Goal: Information Seeking & Learning: Check status

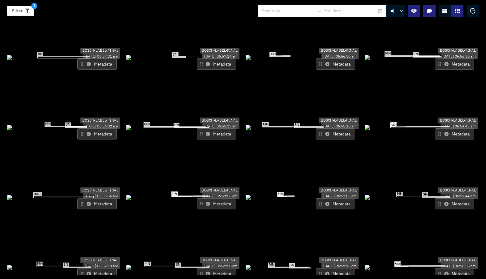
click at [448, 128] on button "Metadata" at bounding box center [454, 133] width 39 height 11
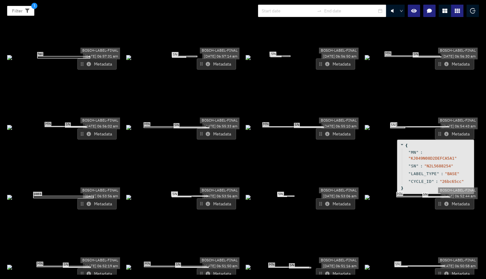
click at [446, 128] on button "Metadata" at bounding box center [454, 133] width 39 height 11
click at [325, 132] on icon at bounding box center [327, 134] width 4 height 4
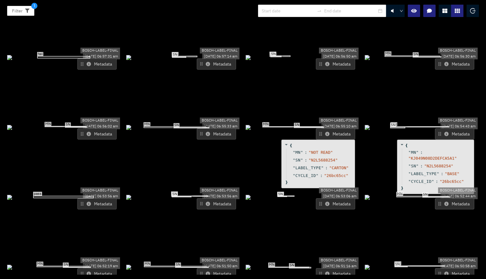
click at [325, 132] on icon at bounding box center [327, 134] width 4 height 4
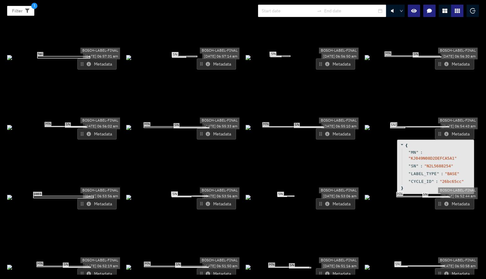
click at [325, 132] on icon at bounding box center [327, 134] width 4 height 4
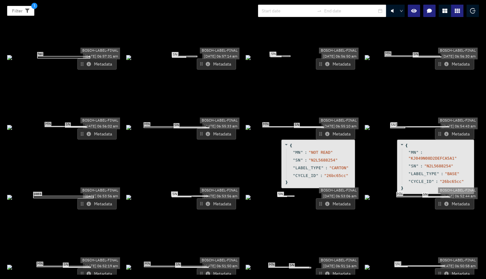
click at [87, 62] on icon at bounding box center [89, 64] width 4 height 4
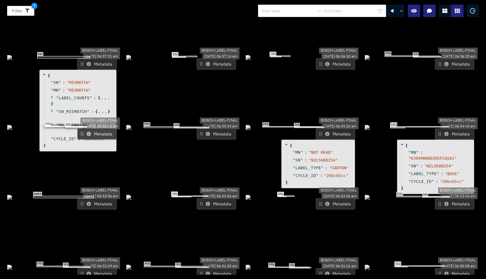
click at [447, 12] on div at bounding box center [444, 11] width 12 height 12
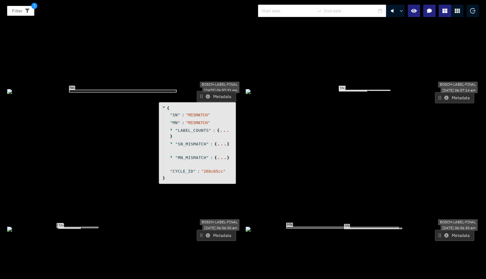
click at [209, 91] on button "Metadata" at bounding box center [216, 96] width 39 height 11
click at [170, 154] on div "" MN_MISMATCH " : { ... }" at bounding box center [198, 161] width 69 height 14
click at [170, 155] on icon at bounding box center [172, 157] width 4 height 4
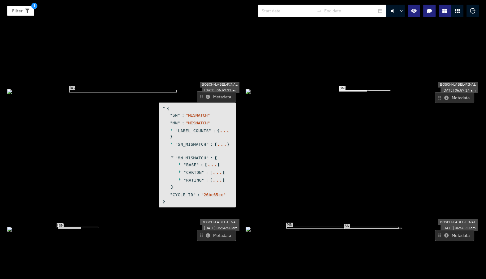
click at [171, 141] on icon at bounding box center [172, 143] width 4 height 4
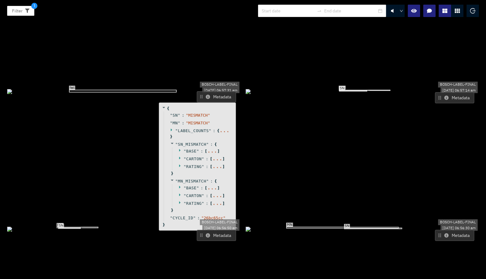
click at [170, 128] on icon at bounding box center [172, 130] width 4 height 4
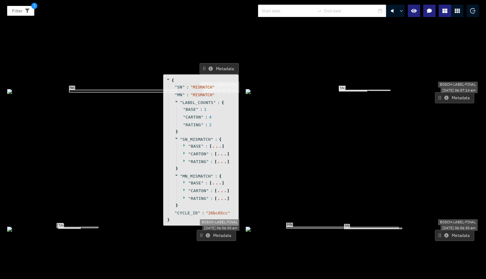
drag, startPoint x: 185, startPoint y: 86, endPoint x: 188, endPoint y: 57, distance: 28.6
click at [188, 114] on span "CARTON" at bounding box center [192, 117] width 15 height 6
click at [183, 143] on icon at bounding box center [185, 145] width 4 height 4
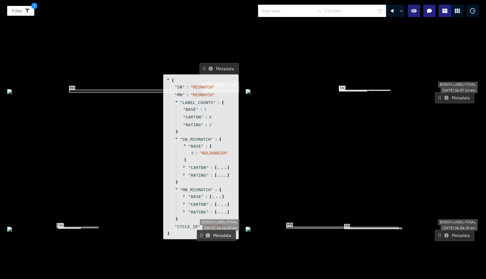
click at [183, 164] on icon at bounding box center [185, 166] width 4 height 4
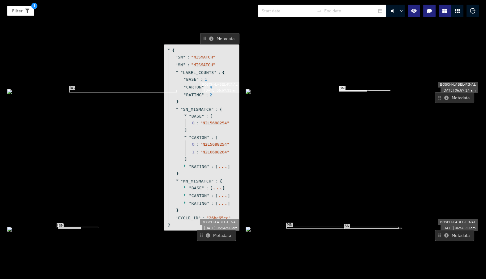
drag, startPoint x: 189, startPoint y: 128, endPoint x: 191, endPoint y: 91, distance: 36.8
click at [191, 134] on div "" CARTON " : [ 0 : " N2L5688254 " 1 : " N2L6688264 " ]" at bounding box center [205, 148] width 57 height 29
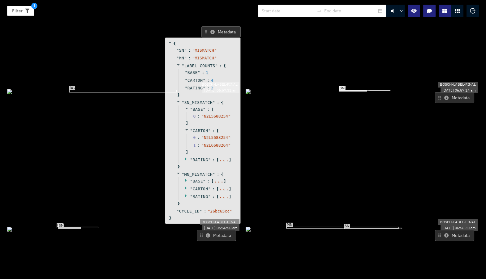
click at [186, 157] on icon at bounding box center [187, 159] width 4 height 4
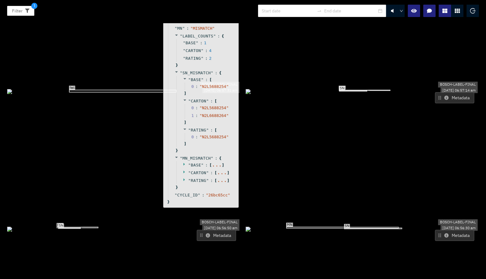
drag, startPoint x: 199, startPoint y: 106, endPoint x: 197, endPoint y: 74, distance: 31.3
click at [197, 134] on span "0 :" at bounding box center [195, 137] width 8 height 6
click at [183, 160] on icon at bounding box center [185, 162] width 4 height 4
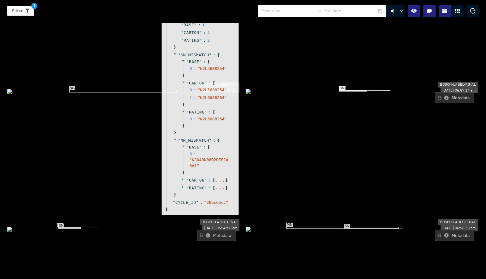
drag, startPoint x: 194, startPoint y: 112, endPoint x: 195, endPoint y: 79, distance: 32.5
click at [195, 157] on div "" KJ049N08D2DEFCA5A1 "" at bounding box center [209, 163] width 40 height 12
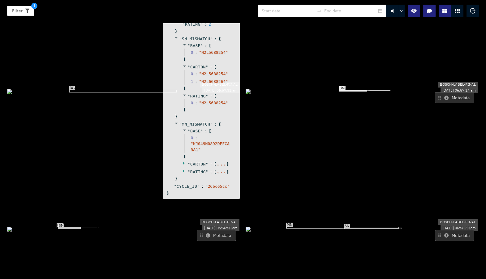
click at [183, 162] on icon at bounding box center [183, 163] width 1 height 3
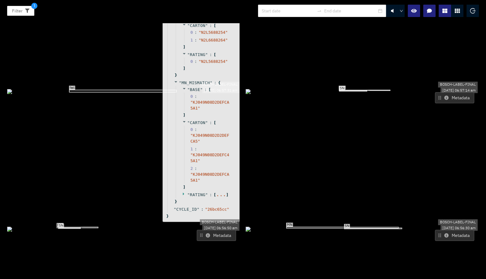
drag, startPoint x: 191, startPoint y: 106, endPoint x: 191, endPoint y: 64, distance: 41.7
click at [191, 125] on div "0 : " KJ049N08D2D2DEFCA5 "" at bounding box center [208, 134] width 49 height 19
drag, startPoint x: 247, startPoint y: 93, endPoint x: 247, endPoint y: 136, distance: 42.3
click at [247, 94] on div "MN SN" at bounding box center [361, 90] width 233 height 7
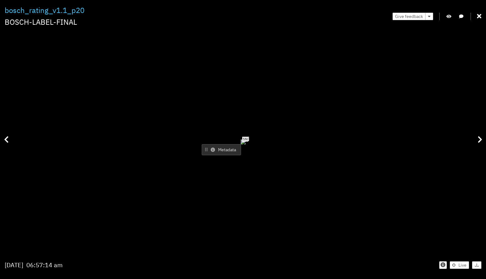
click at [481, 14] on div "Filter 1 bosch_rating_v1.1_p20 BOSCH-LABEL-FINAL Give feedback MN SN Metadata […" at bounding box center [243, 139] width 486 height 279
click at [481, 15] on icon at bounding box center [479, 16] width 4 height 6
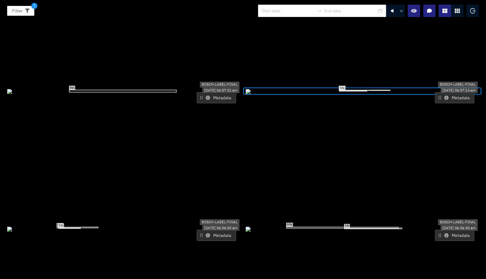
click at [206, 96] on icon at bounding box center [208, 98] width 4 height 4
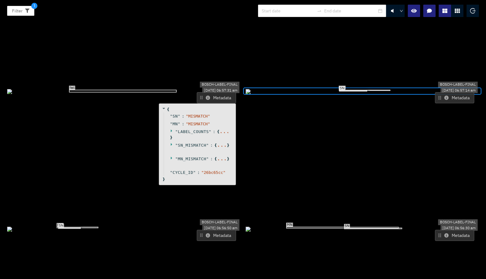
click at [171, 156] on icon at bounding box center [172, 158] width 4 height 4
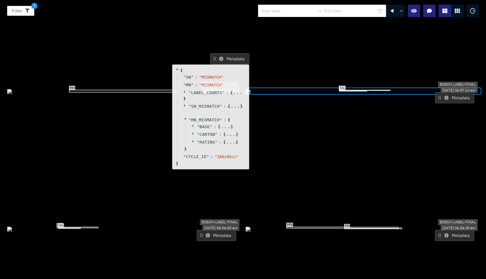
drag, startPoint x: 186, startPoint y: 95, endPoint x: 203, endPoint y: 52, distance: 46.3
click at [203, 117] on span "MN_MISMATCH" at bounding box center [205, 119] width 28 height 5
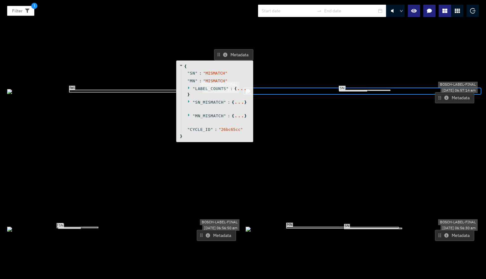
click at [189, 113] on icon at bounding box center [189, 115] width 4 height 4
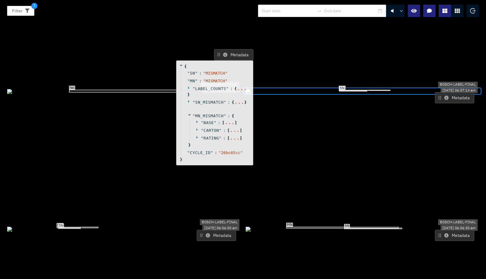
click at [196, 135] on icon at bounding box center [198, 137] width 4 height 4
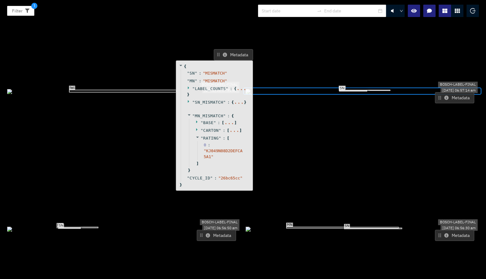
click at [194, 126] on div "" CARTON " : [ ... ]" at bounding box center [218, 130] width 59 height 8
click at [195, 127] on icon at bounding box center [197, 129] width 4 height 4
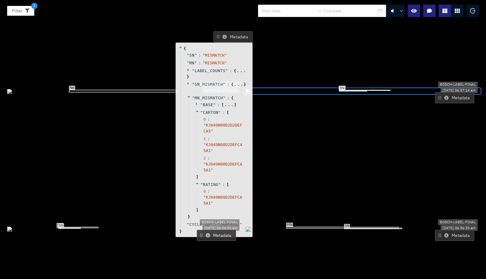
drag, startPoint x: 203, startPoint y: 77, endPoint x: 203, endPoint y: 59, distance: 17.9
click at [203, 116] on span "0 :" at bounding box center [207, 119] width 8 height 6
click at [196, 102] on icon at bounding box center [197, 104] width 4 height 4
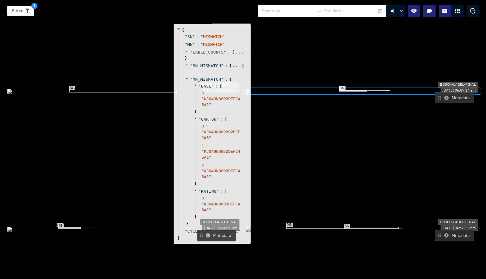
drag, startPoint x: 223, startPoint y: 76, endPoint x: 221, endPoint y: 57, distance: 19.4
click at [221, 116] on span "" CARTON " :" at bounding box center [211, 119] width 26 height 6
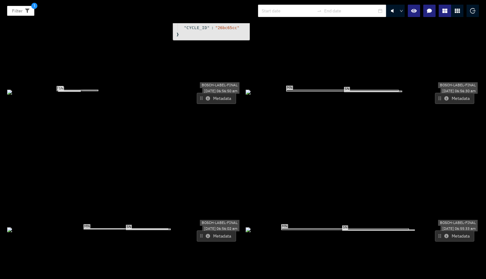
scroll to position [235, 0]
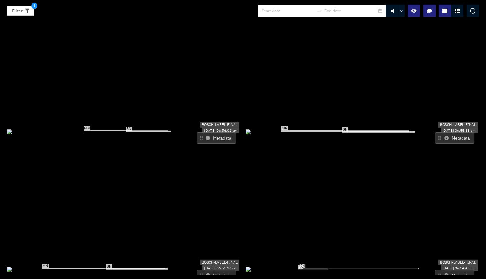
click at [444, 136] on icon at bounding box center [446, 138] width 4 height 4
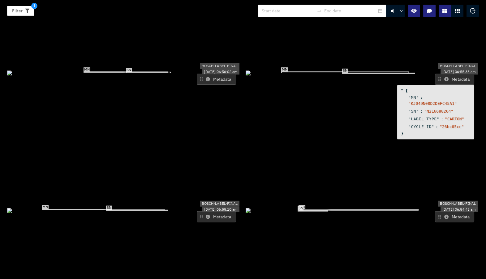
scroll to position [309, 0]
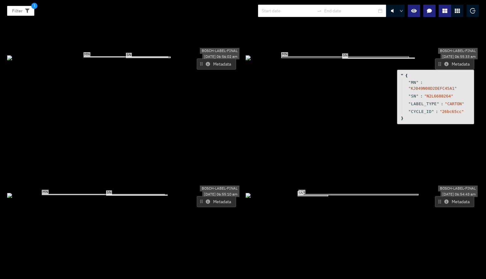
click at [206, 199] on icon at bounding box center [208, 201] width 4 height 4
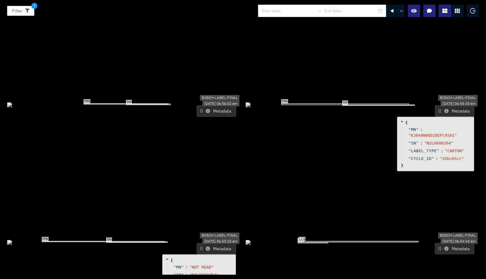
scroll to position [256, 0]
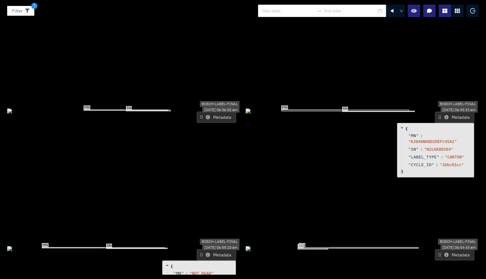
click at [207, 115] on icon at bounding box center [208, 117] width 4 height 4
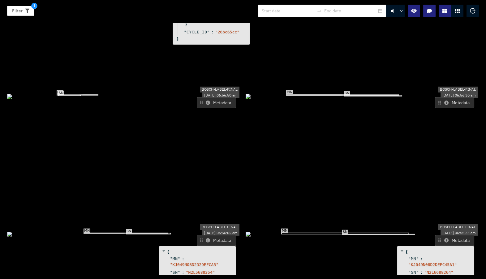
scroll to position [131, 0]
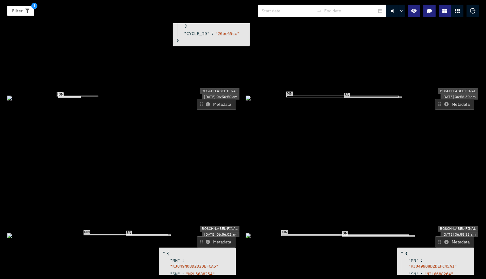
click at [203, 99] on button "Metadata" at bounding box center [216, 104] width 39 height 11
click at [206, 102] on icon at bounding box center [208, 104] width 4 height 4
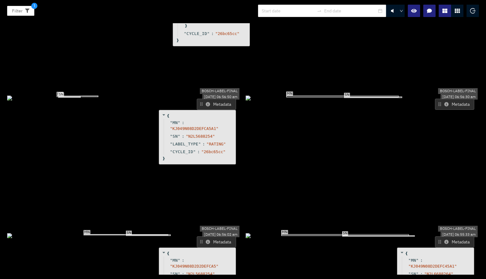
click at [439, 99] on button "Metadata" at bounding box center [454, 104] width 39 height 11
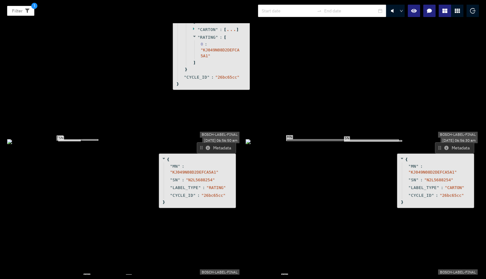
scroll to position [0, 0]
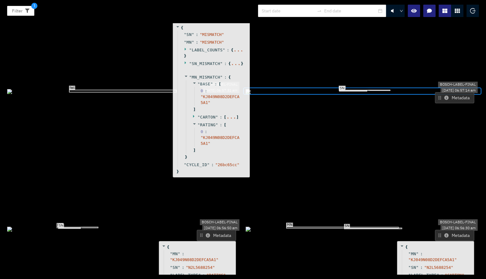
click at [444, 96] on icon at bounding box center [446, 98] width 4 height 4
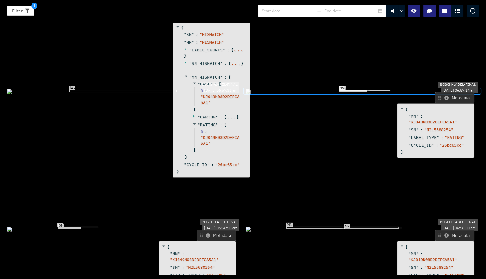
click at [444, 96] on icon at bounding box center [446, 98] width 4 height 4
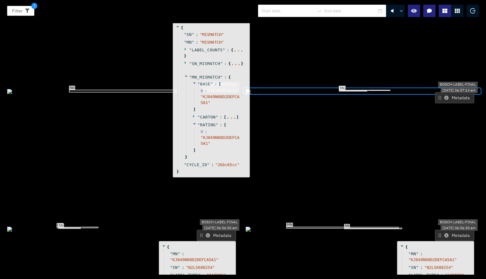
click at [444, 96] on icon at bounding box center [446, 98] width 4 height 4
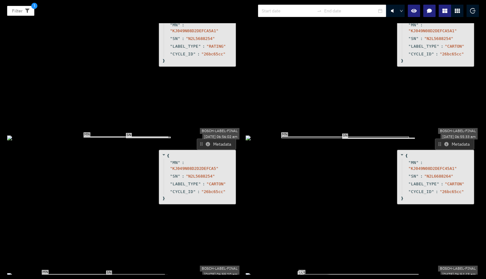
scroll to position [232, 0]
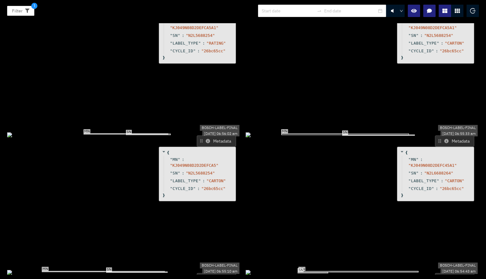
click at [444, 139] on icon at bounding box center [446, 141] width 4 height 4
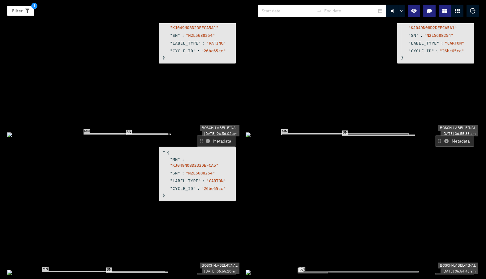
click at [444, 139] on icon at bounding box center [446, 141] width 4 height 4
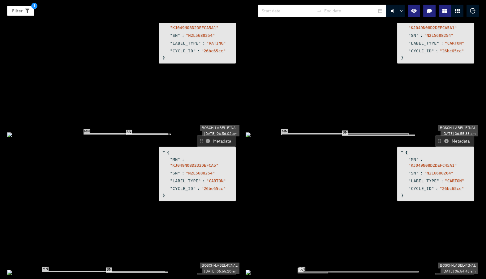
click at [444, 139] on icon at bounding box center [446, 141] width 4 height 4
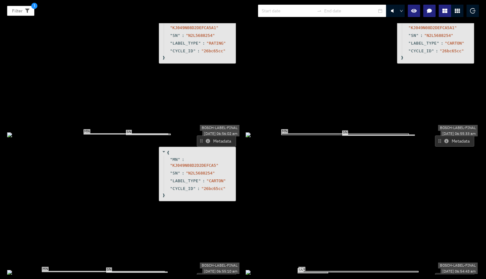
click at [444, 139] on icon at bounding box center [446, 141] width 4 height 4
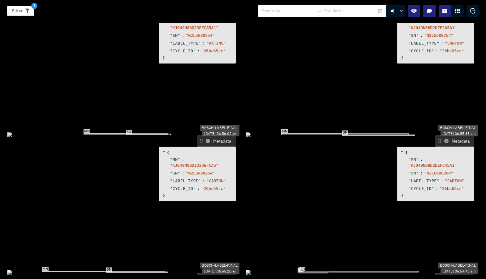
click at [444, 139] on icon at bounding box center [446, 141] width 4 height 4
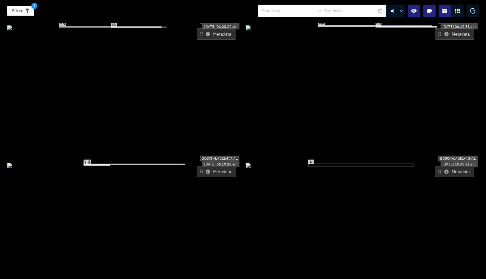
scroll to position [2124, 0]
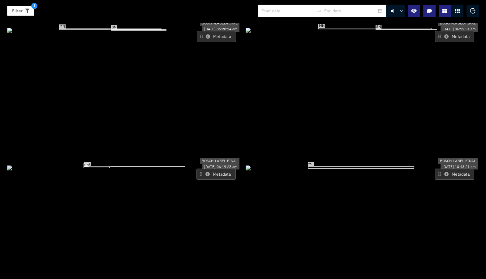
click at [207, 172] on icon at bounding box center [207, 174] width 4 height 4
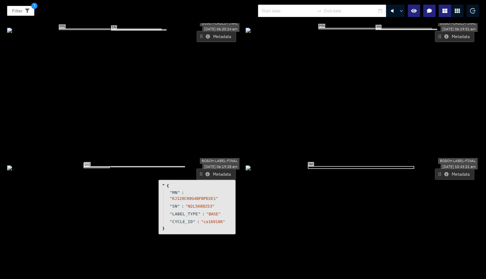
click at [207, 172] on icon at bounding box center [207, 174] width 4 height 4
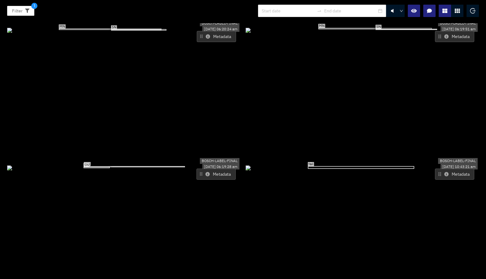
click at [207, 172] on icon at bounding box center [207, 174] width 4 height 4
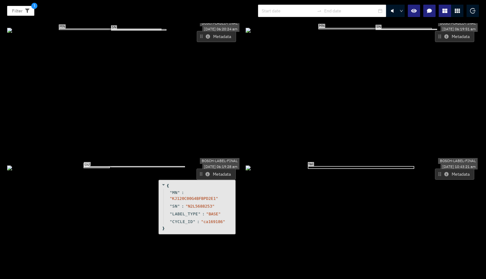
click at [207, 172] on icon at bounding box center [207, 174] width 4 height 4
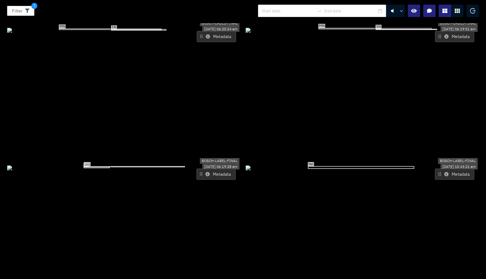
click at [207, 172] on icon at bounding box center [207, 174] width 4 height 4
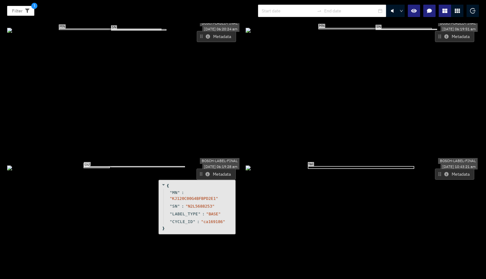
click at [207, 172] on icon at bounding box center [207, 174] width 4 height 4
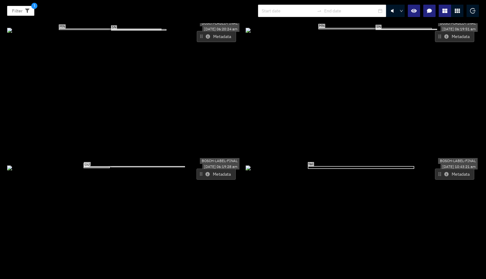
click at [207, 172] on icon at bounding box center [207, 174] width 4 height 4
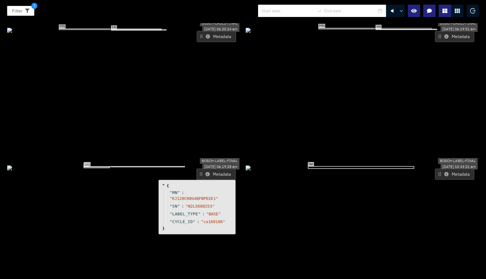
click at [207, 172] on icon at bounding box center [207, 174] width 4 height 4
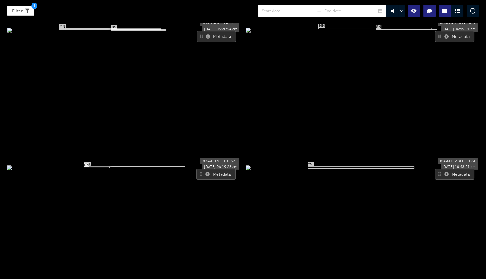
click at [207, 172] on icon at bounding box center [207, 174] width 4 height 4
click at [205, 172] on icon at bounding box center [207, 174] width 4 height 4
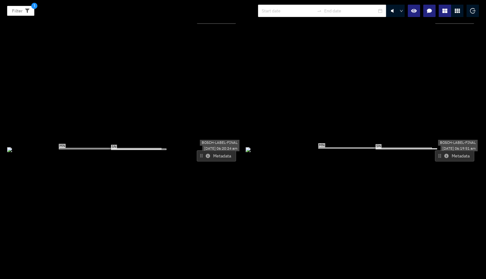
scroll to position [1950, 0]
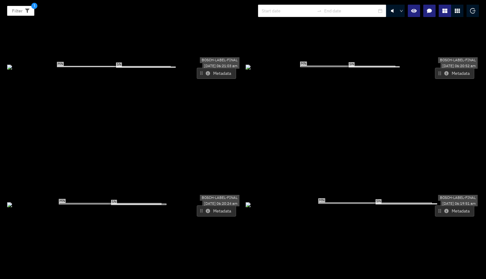
click at [443, 205] on button "Metadata" at bounding box center [454, 210] width 39 height 11
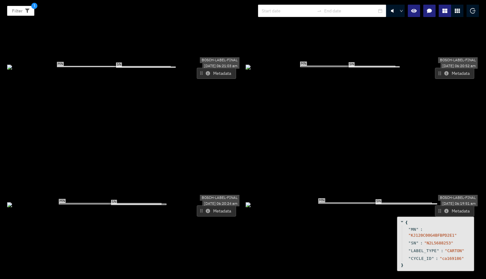
click at [443, 205] on button "Metadata" at bounding box center [454, 210] width 39 height 11
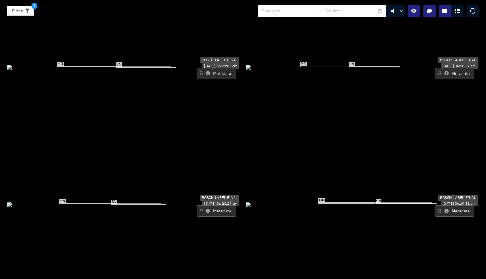
click at [443, 205] on button "Metadata" at bounding box center [454, 210] width 39 height 11
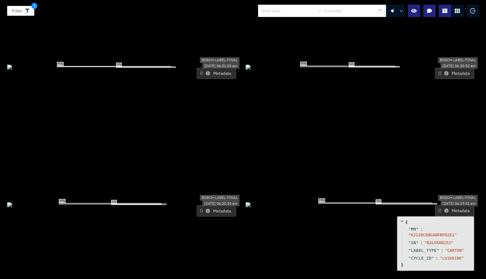
click at [443, 205] on button "Metadata" at bounding box center [454, 210] width 39 height 11
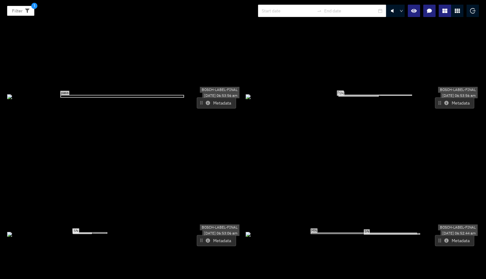
scroll to position [0, 0]
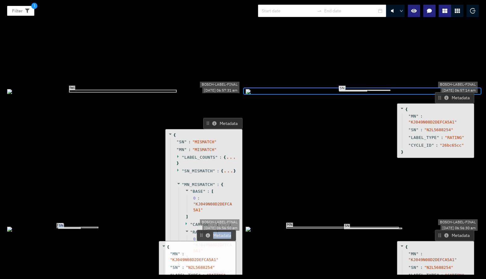
drag, startPoint x: 213, startPoint y: 62, endPoint x: 206, endPoint y: 180, distance: 118.3
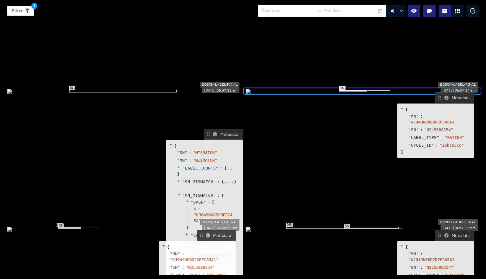
click at [214, 129] on button "Metadata" at bounding box center [223, 134] width 39 height 11
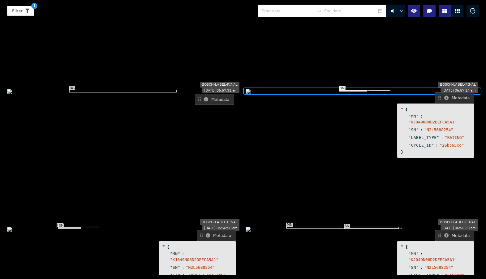
drag, startPoint x: 214, startPoint y: 70, endPoint x: 205, endPoint y: 35, distance: 36.1
click at [205, 94] on button "Metadata" at bounding box center [214, 99] width 39 height 11
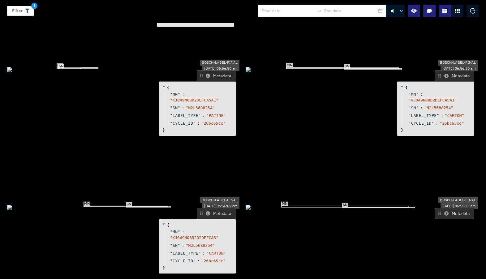
scroll to position [188, 0]
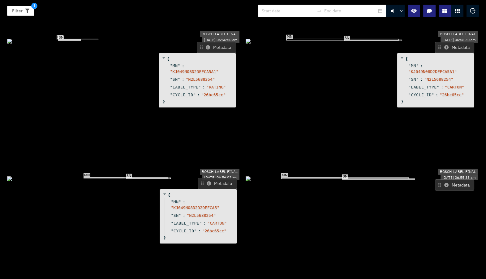
click at [224, 178] on button "Metadata" at bounding box center [217, 183] width 39 height 11
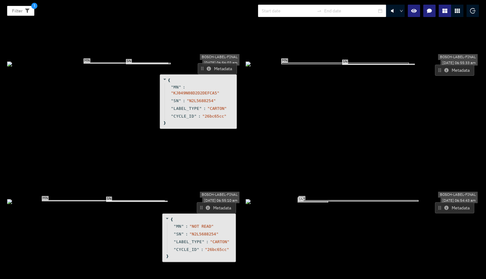
scroll to position [303, 0]
click at [440, 202] on button "Metadata" at bounding box center [454, 207] width 39 height 11
click at [444, 205] on icon at bounding box center [446, 207] width 4 height 4
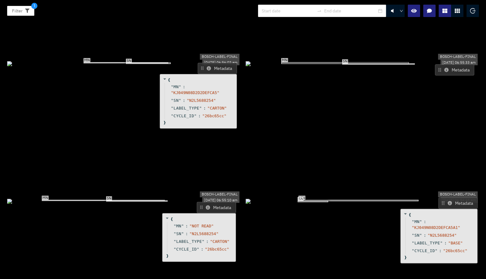
drag, startPoint x: 442, startPoint y: 147, endPoint x: 445, endPoint y: 143, distance: 4.6
click at [447, 201] on icon at bounding box center [449, 203] width 4 height 4
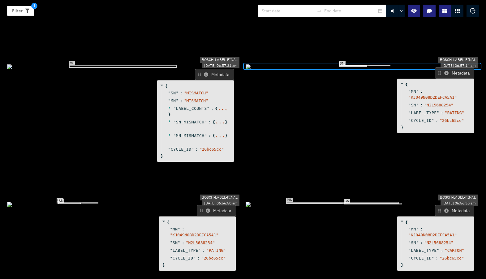
scroll to position [0, 0]
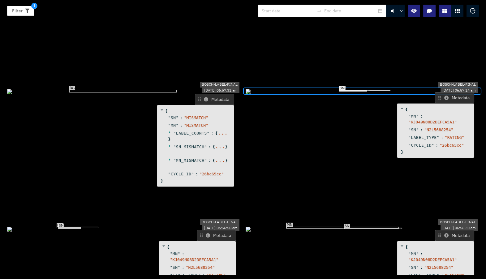
click at [168, 144] on icon at bounding box center [170, 146] width 4 height 4
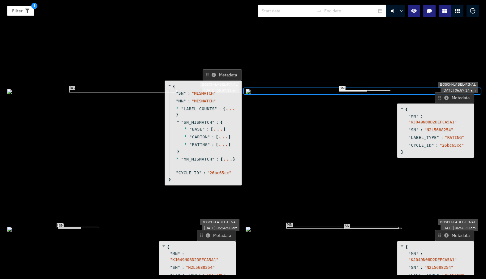
drag, startPoint x: 176, startPoint y: 91, endPoint x: 183, endPoint y: 66, distance: 25.5
click at [184, 126] on icon at bounding box center [186, 128] width 4 height 4
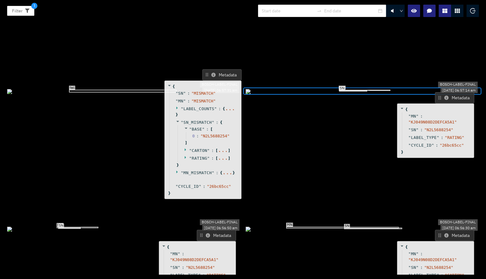
click at [176, 107] on icon at bounding box center [176, 108] width 1 height 3
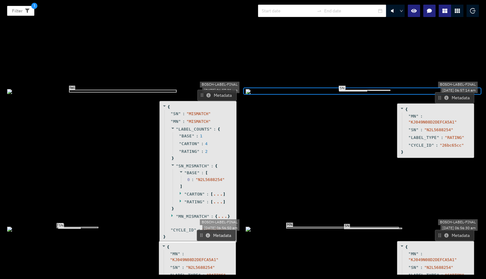
drag, startPoint x: 188, startPoint y: 59, endPoint x: 183, endPoint y: 79, distance: 21.0
click at [183, 141] on span "CARTON" at bounding box center [188, 144] width 15 height 6
click at [171, 126] on icon at bounding box center [173, 128] width 4 height 4
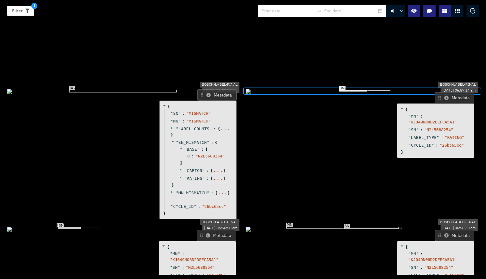
click at [171, 139] on icon at bounding box center [173, 141] width 4 height 4
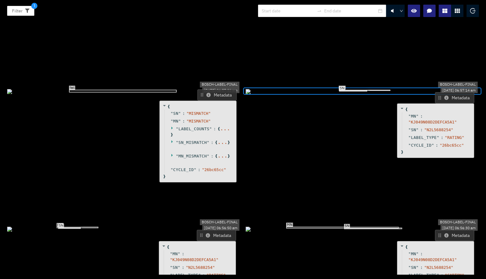
click at [206, 93] on icon at bounding box center [208, 95] width 4 height 4
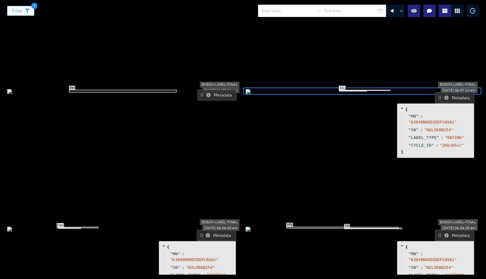
click at [19, 12] on span "Filter" at bounding box center [17, 10] width 11 height 7
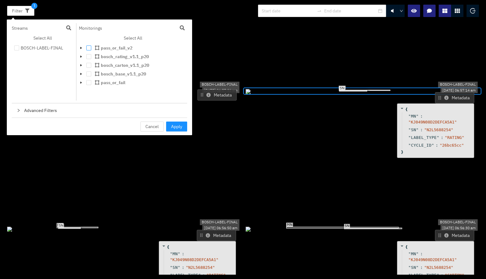
click at [89, 48] on span at bounding box center [88, 47] width 5 height 5
click at [170, 126] on button "Apply" at bounding box center [176, 126] width 21 height 10
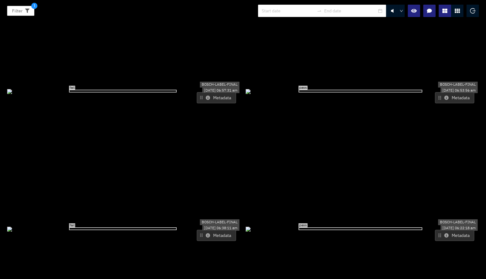
click at [206, 96] on icon at bounding box center [208, 98] width 4 height 4
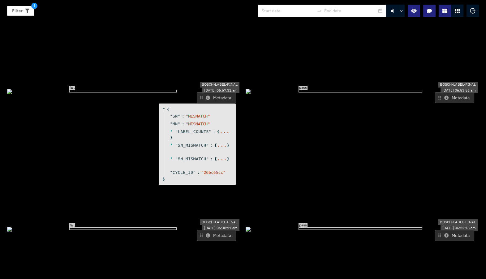
click at [206, 96] on icon at bounding box center [208, 98] width 4 height 4
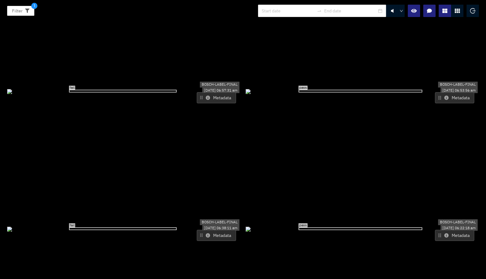
click at [206, 96] on icon at bounding box center [208, 98] width 4 height 4
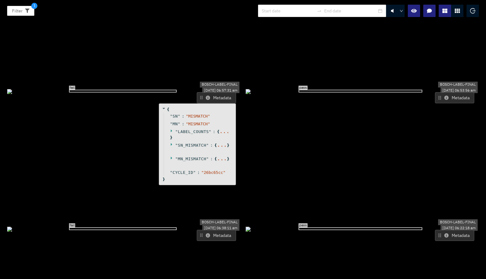
click at [170, 129] on icon at bounding box center [172, 131] width 4 height 4
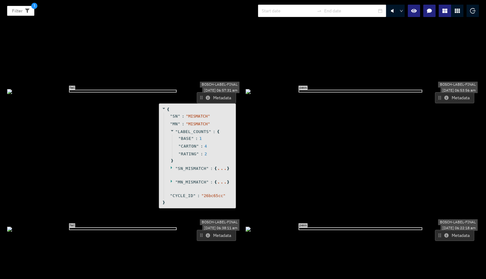
click at [170, 179] on icon at bounding box center [172, 181] width 4 height 4
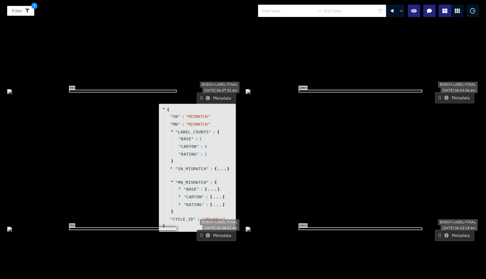
click at [171, 167] on icon at bounding box center [171, 168] width 1 height 3
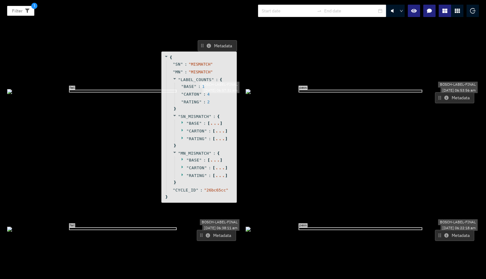
drag, startPoint x: 190, startPoint y: 96, endPoint x: 192, endPoint y: 67, distance: 29.1
click at [192, 135] on div "" RATING " : [ ... ]" at bounding box center [202, 139] width 57 height 8
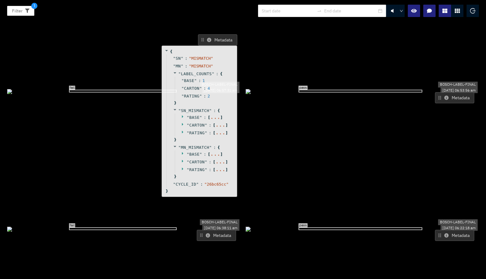
click at [182, 114] on icon at bounding box center [183, 116] width 4 height 4
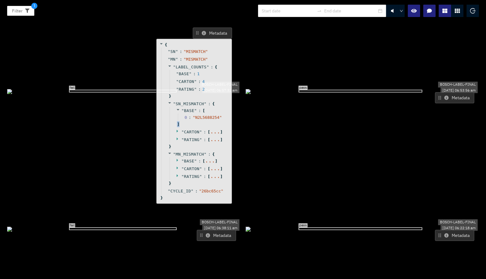
drag, startPoint x: 186, startPoint y: 66, endPoint x: 179, endPoint y: 62, distance: 8.5
click at [179, 107] on div "" BASE " : [ 0 : " N2L5688254 " ]" at bounding box center [197, 117] width 57 height 21
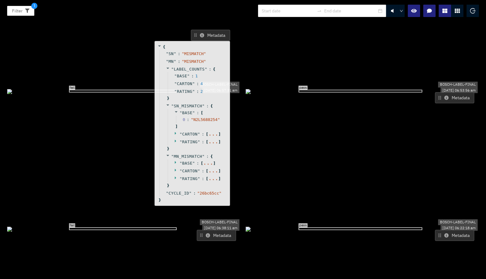
click at [176, 131] on icon at bounding box center [176, 133] width 4 height 4
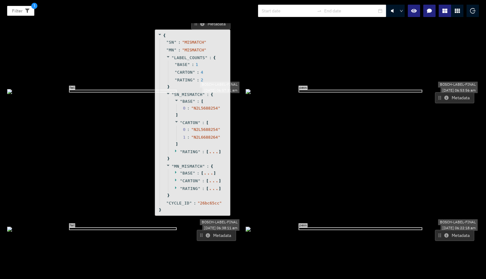
drag, startPoint x: 177, startPoint y: 70, endPoint x: 177, endPoint y: 60, distance: 10.8
click at [177, 120] on div at bounding box center [176, 123] width 5 height 6
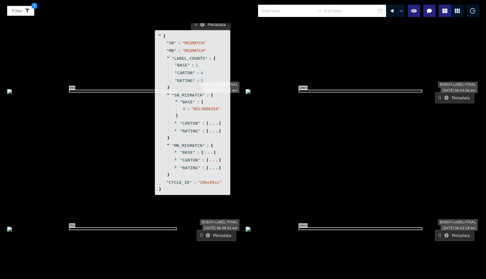
click at [174, 120] on icon at bounding box center [176, 122] width 4 height 4
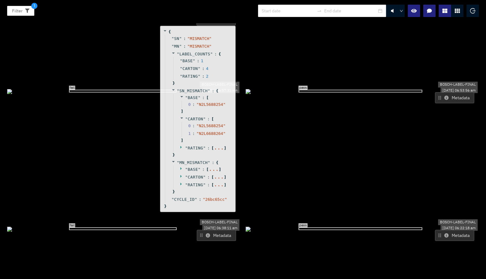
drag, startPoint x: 193, startPoint y: 97, endPoint x: 198, endPoint y: 93, distance: 6.6
click at [198, 93] on div "" SN_MISMATCH " : { " BASE " : [ 0 : " N2L5688254 " ] " CARTON " : [ 0 : " N2L5…" at bounding box center [198, 123] width 67 height 72
click at [179, 145] on icon at bounding box center [181, 147] width 4 height 4
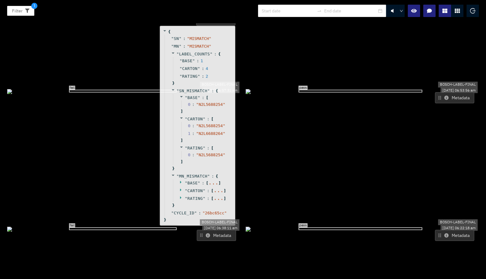
click at [189, 146] on span "RATING" at bounding box center [194, 148] width 15 height 5
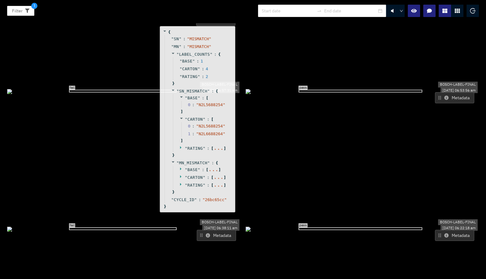
drag, startPoint x: 189, startPoint y: 85, endPoint x: 190, endPoint y: 89, distance: 4.1
click at [190, 146] on span "RATING" at bounding box center [194, 148] width 15 height 5
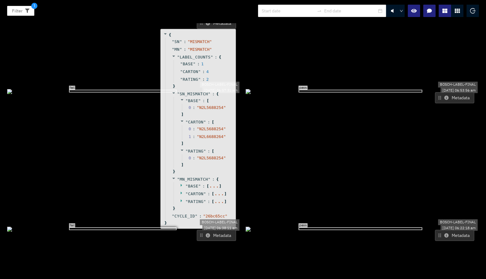
click at [180, 183] on icon at bounding box center [182, 185] width 4 height 4
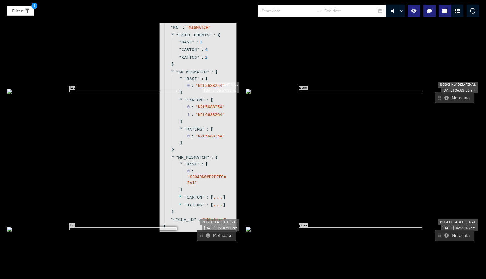
drag, startPoint x: 187, startPoint y: 115, endPoint x: 193, endPoint y: 55, distance: 59.9
click at [193, 155] on span "MN_MISMATCH" at bounding box center [192, 157] width 28 height 5
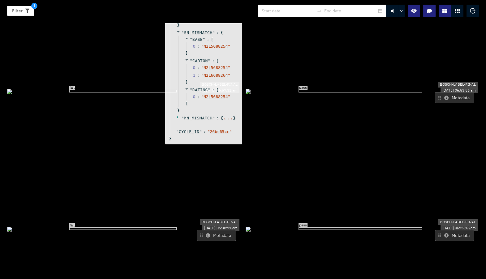
click at [475, 9] on div at bounding box center [472, 11] width 12 height 12
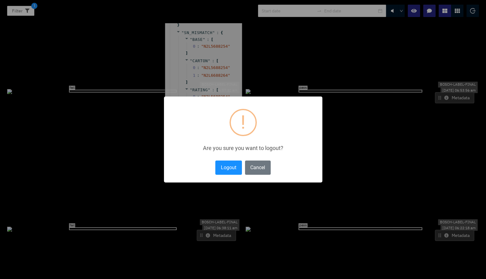
click at [221, 175] on div "Logout No Cancel" at bounding box center [243, 167] width 58 height 17
click at [224, 168] on button "Logout" at bounding box center [228, 167] width 26 height 14
